Goal: Task Accomplishment & Management: Use online tool/utility

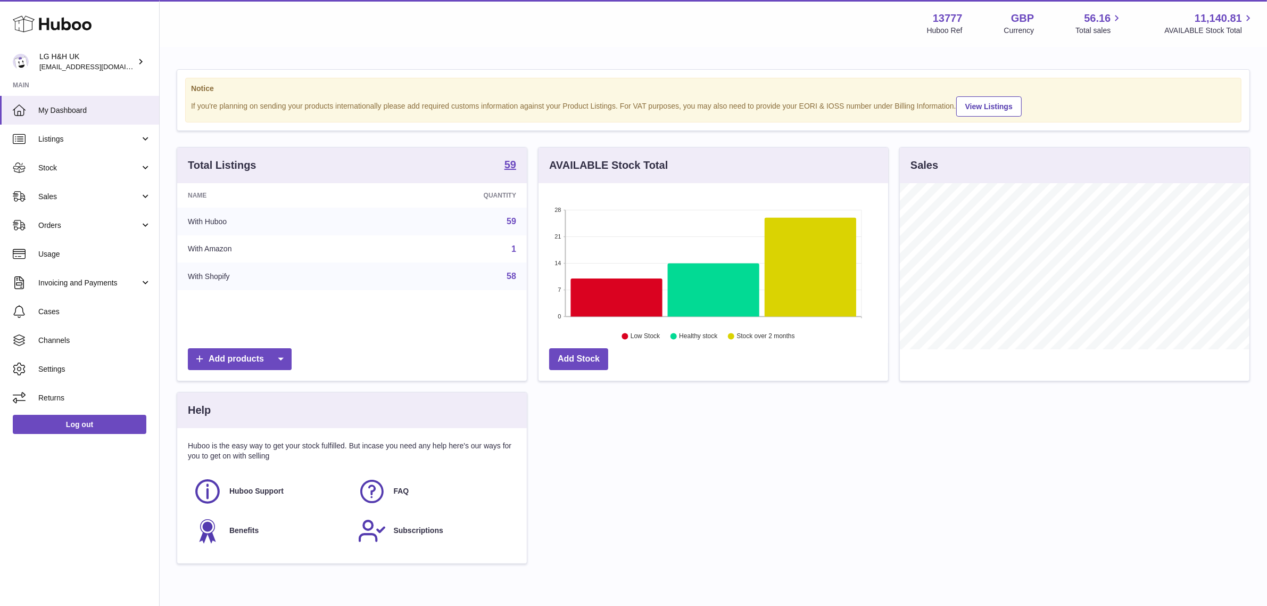
scroll to position [165, 350]
click at [62, 192] on span "Sales" at bounding box center [89, 197] width 102 height 10
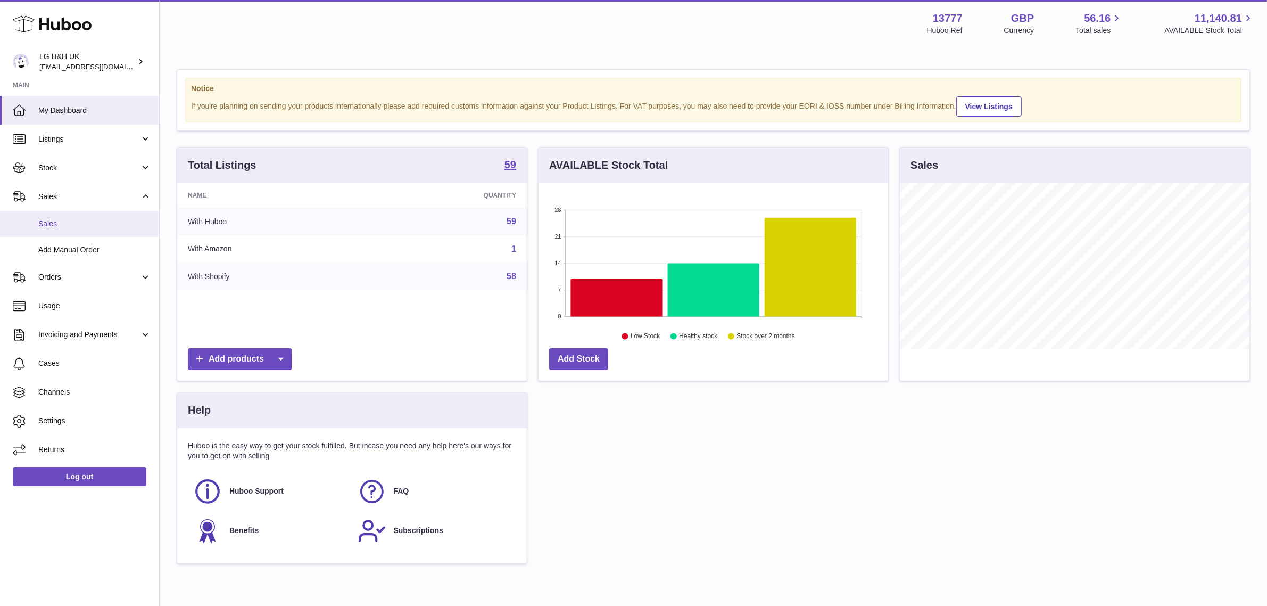
click at [48, 216] on link "Sales" at bounding box center [79, 224] width 159 height 26
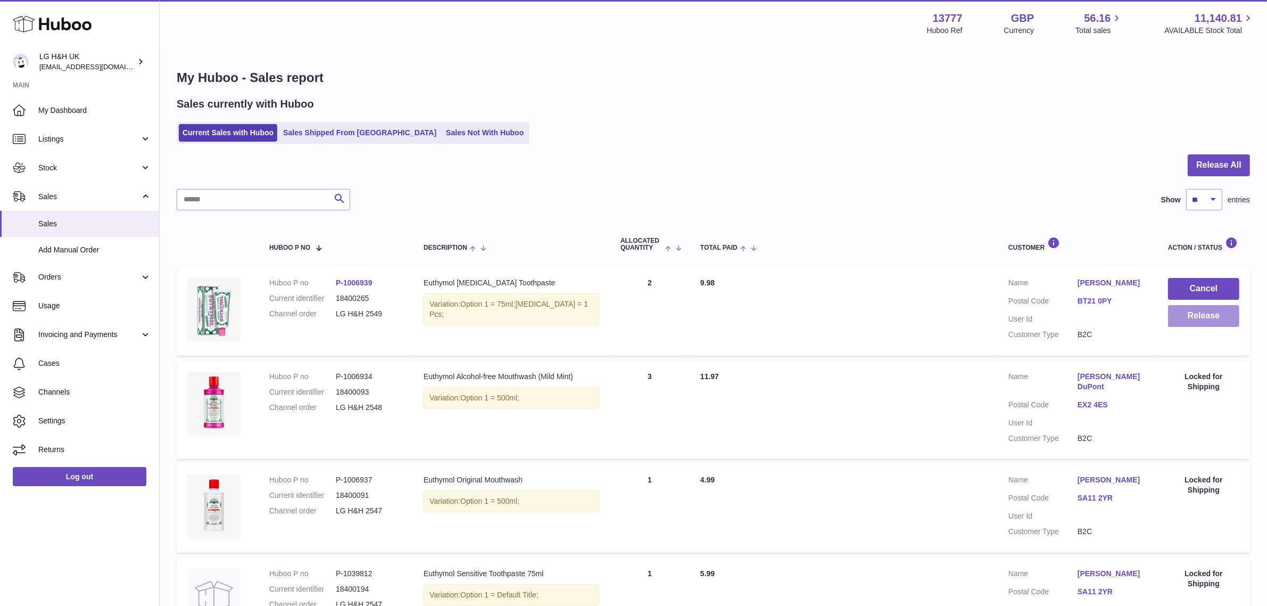
click at [1188, 316] on button "Release" at bounding box center [1203, 316] width 71 height 22
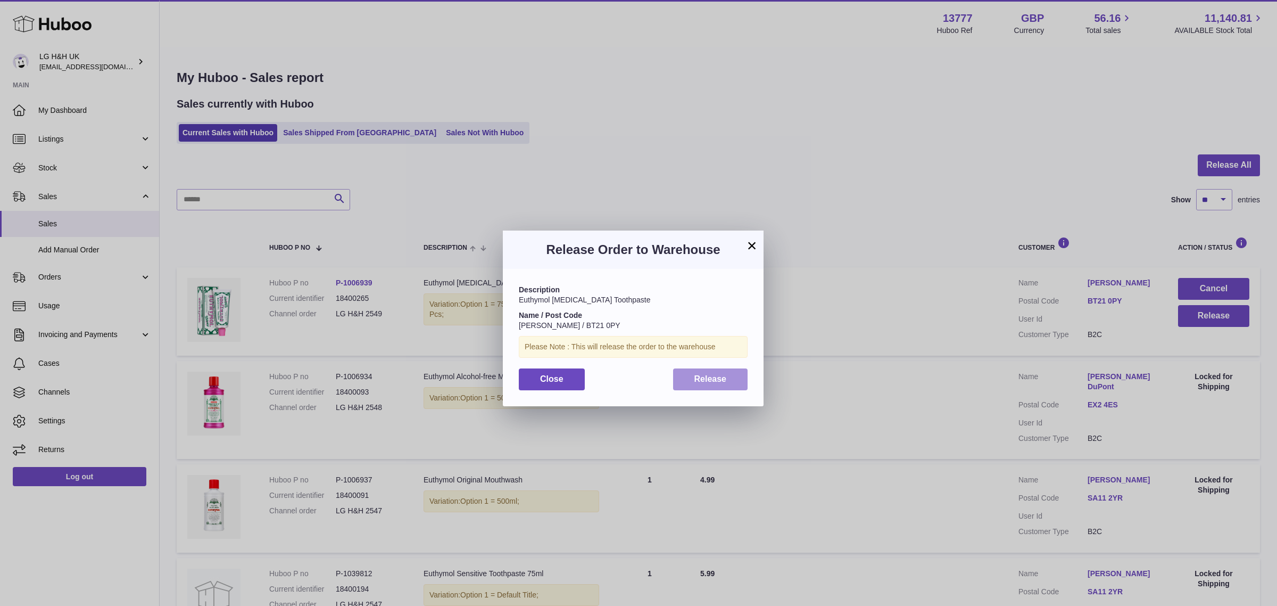
click at [703, 371] on button "Release" at bounding box center [710, 379] width 75 height 22
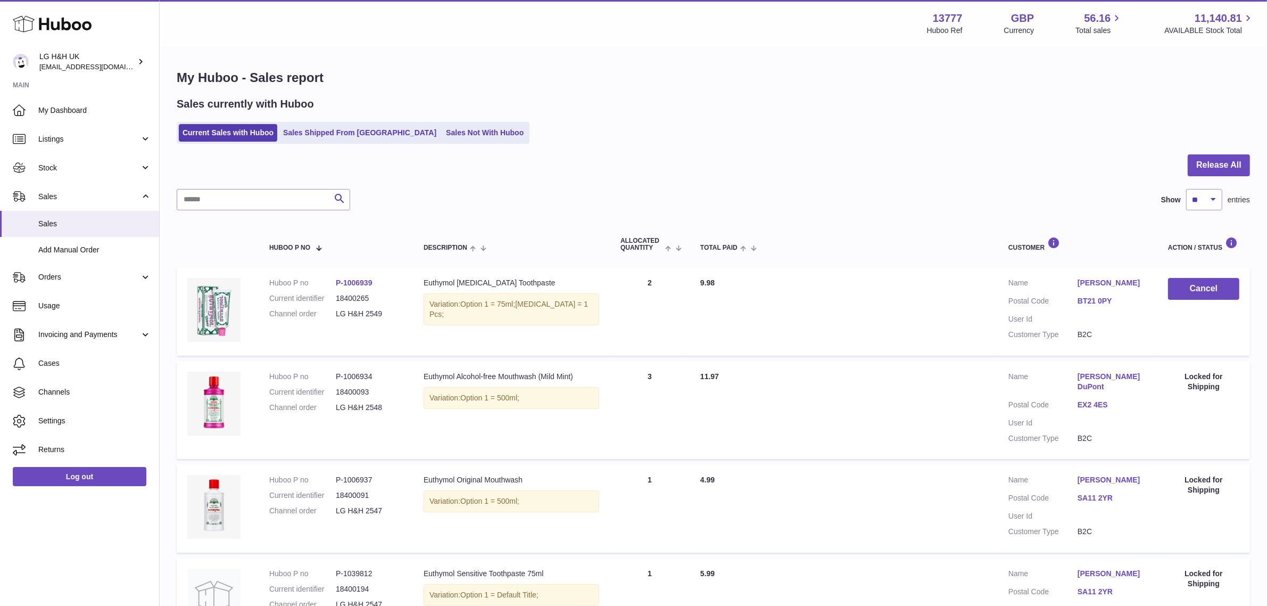
click at [705, 120] on div "Sales currently with Huboo Current Sales with Huboo Sales Shipped From [GEOGRAP…" at bounding box center [713, 120] width 1073 height 47
